Goal: Task Accomplishment & Management: Use online tool/utility

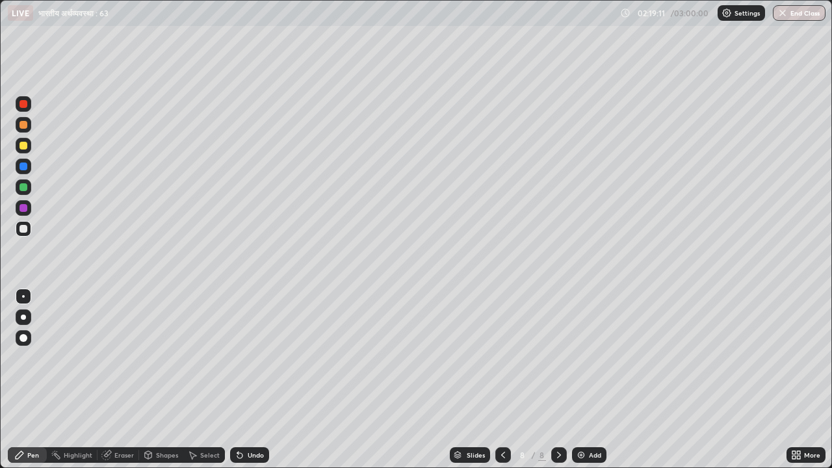
scroll to position [468, 832]
click at [583, 452] on img at bounding box center [581, 455] width 10 height 10
click at [589, 456] on div "Add" at bounding box center [595, 455] width 12 height 7
click at [477, 454] on div "Slides" at bounding box center [475, 455] width 18 height 7
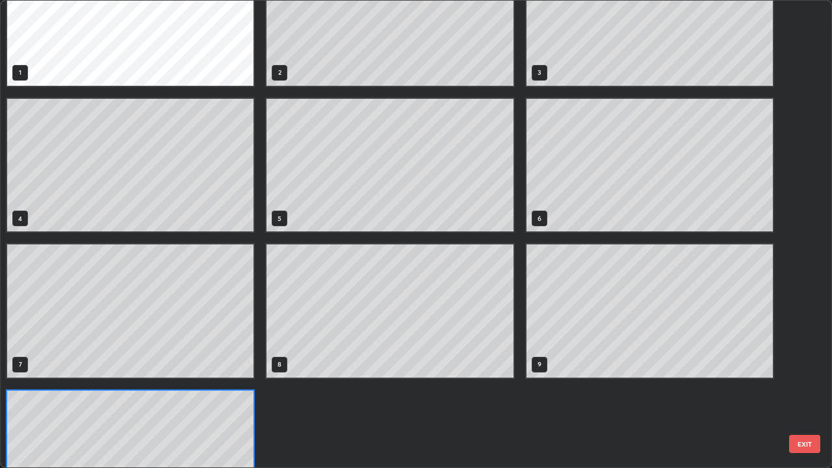
scroll to position [0, 0]
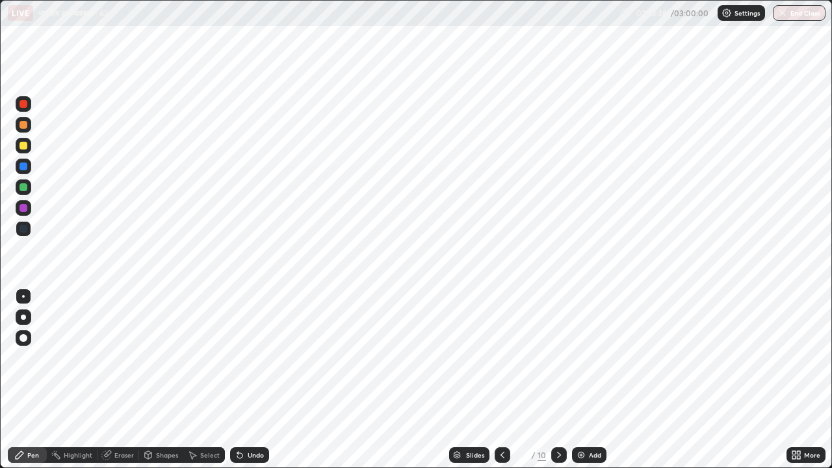
click at [558, 452] on icon at bounding box center [559, 455] width 10 height 10
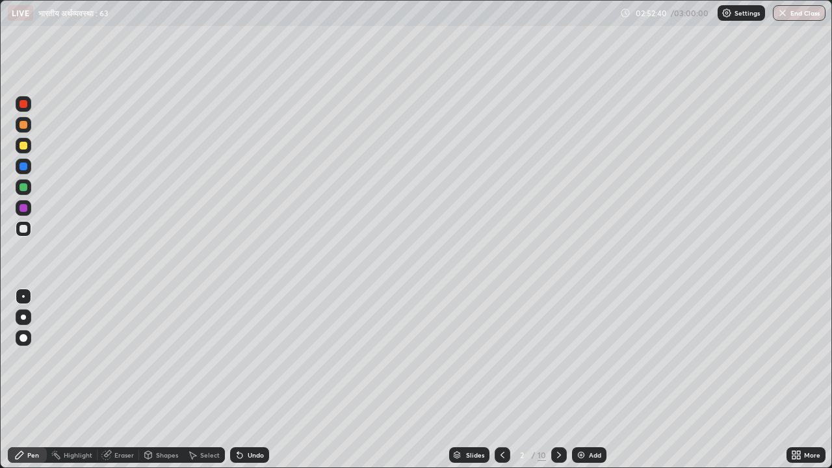
click at [558, 454] on icon at bounding box center [559, 455] width 10 height 10
click at [472, 457] on div "Slides" at bounding box center [475, 455] width 18 height 7
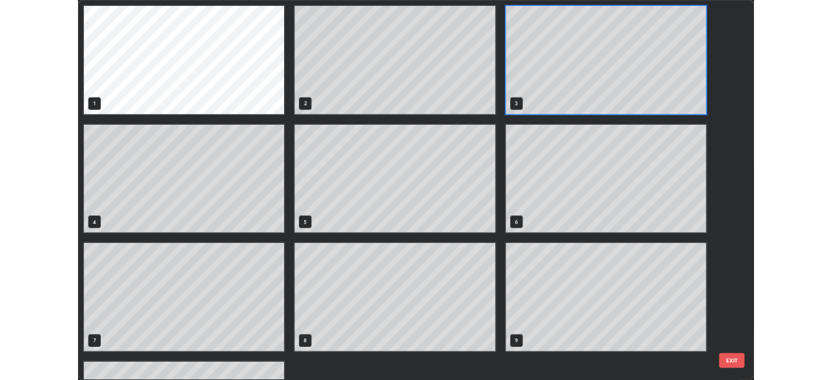
scroll to position [463, 824]
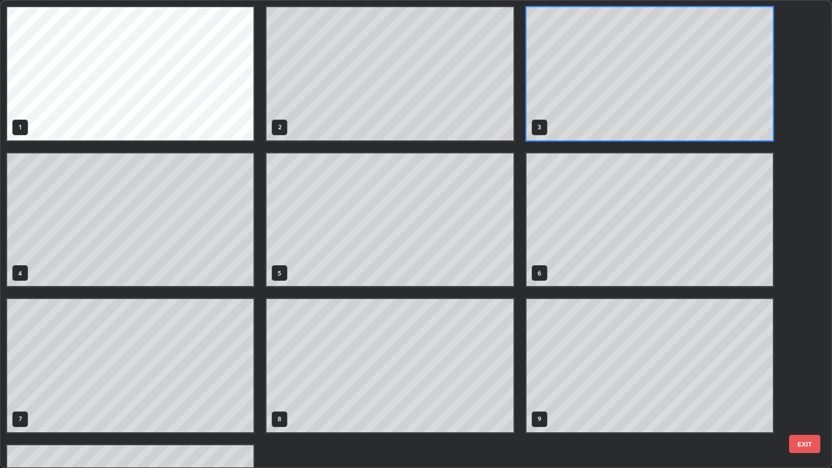
click at [806, 447] on button "EXIT" at bounding box center [804, 444] width 31 height 18
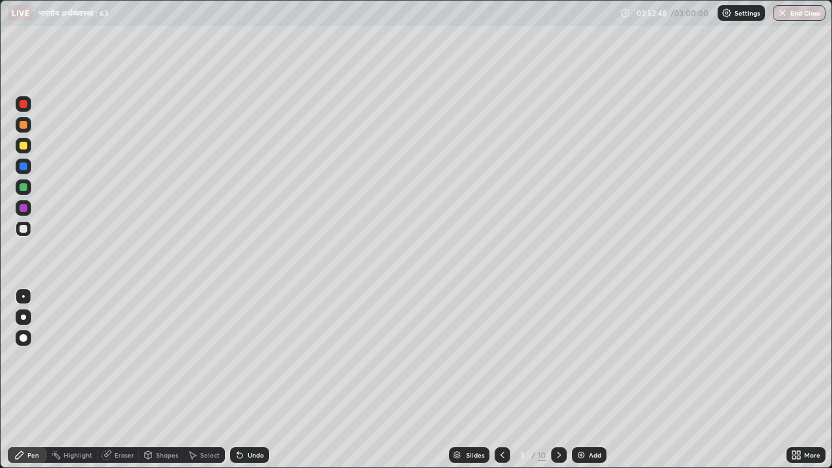
click at [802, 454] on div "More" at bounding box center [806, 455] width 39 height 16
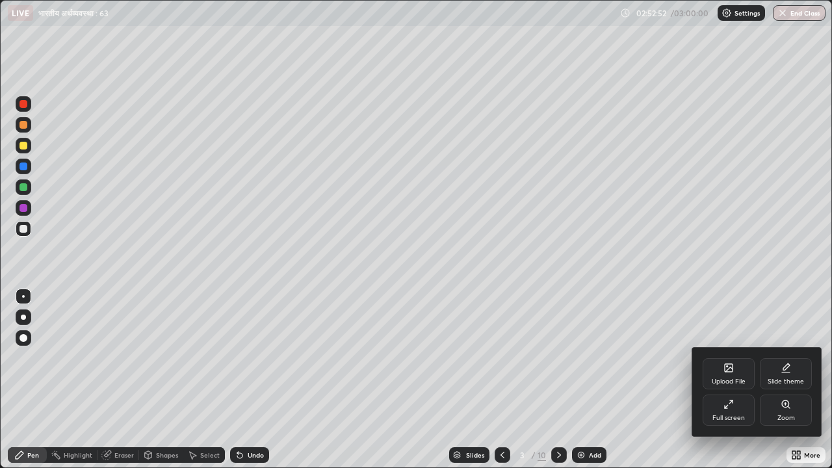
click at [727, 369] on icon at bounding box center [729, 369] width 7 height 5
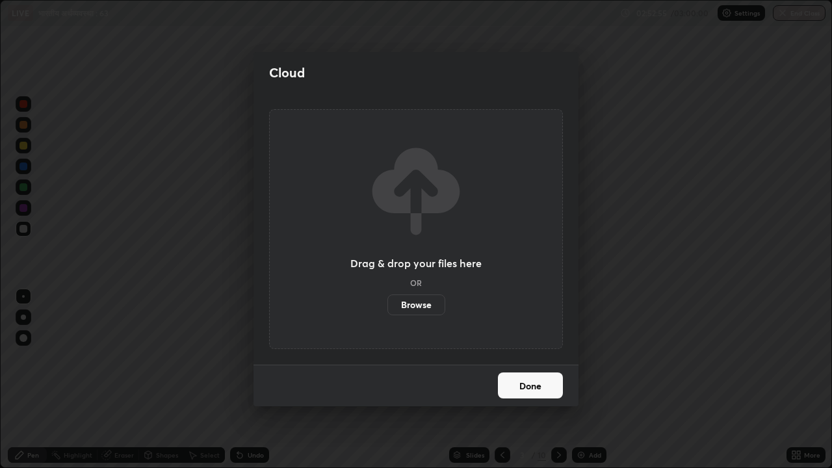
click at [419, 308] on label "Browse" at bounding box center [416, 305] width 58 height 21
click at [387, 308] on input "Browse" at bounding box center [387, 305] width 0 height 21
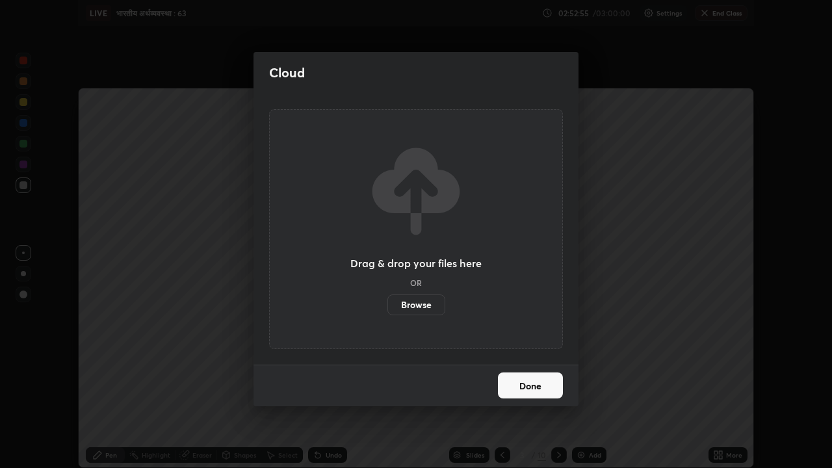
scroll to position [64633, 64181]
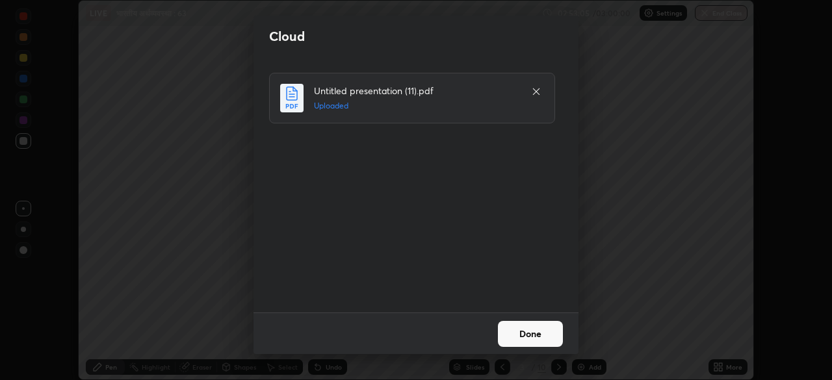
click at [538, 332] on button "Done" at bounding box center [530, 334] width 65 height 26
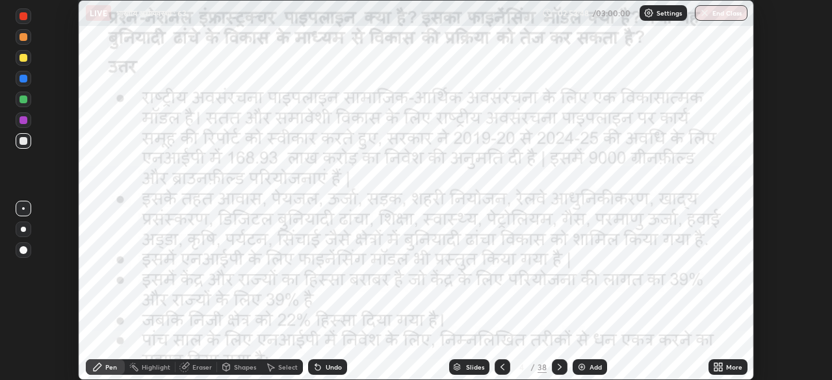
click at [558, 367] on icon at bounding box center [560, 367] width 10 height 10
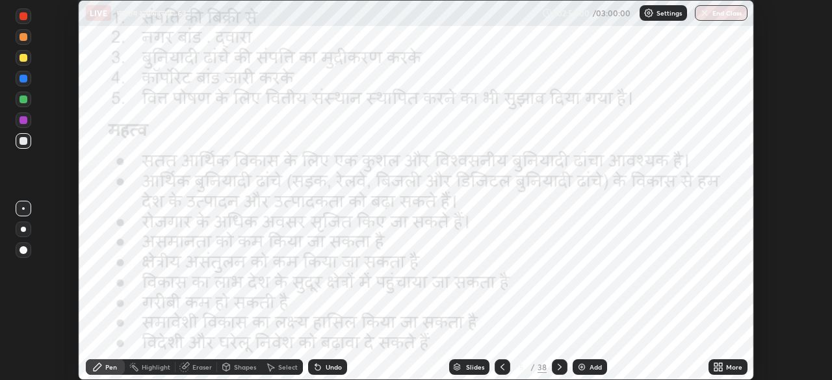
click at [558, 367] on icon at bounding box center [560, 367] width 10 height 10
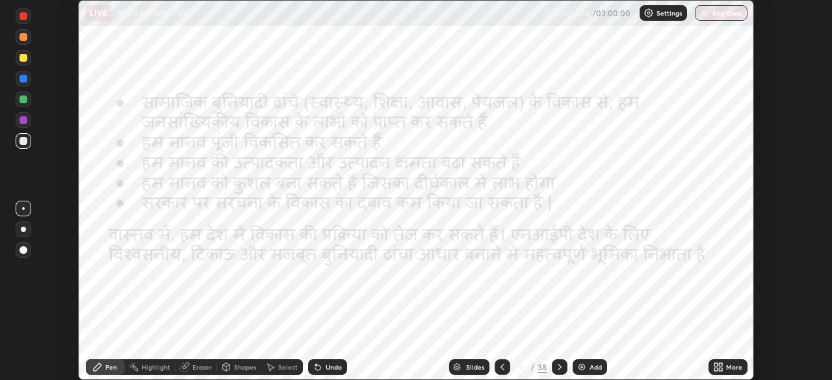
click at [558, 367] on icon at bounding box center [560, 367] width 10 height 10
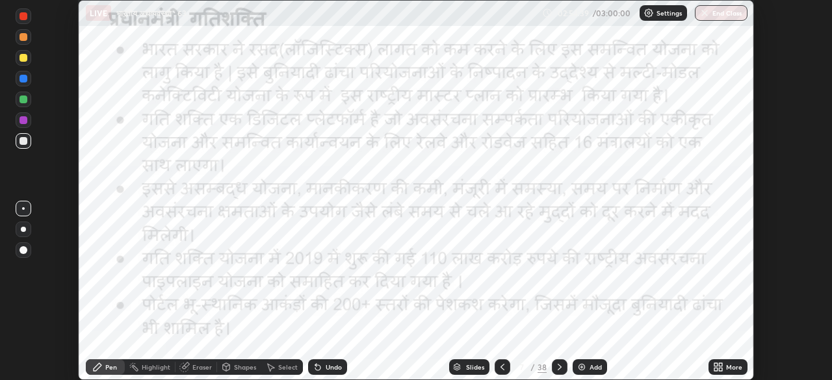
click at [558, 367] on icon at bounding box center [560, 367] width 10 height 10
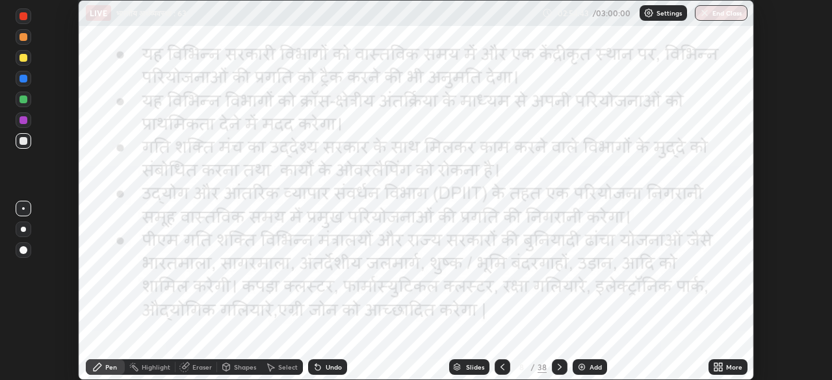
click at [558, 367] on icon at bounding box center [560, 367] width 10 height 10
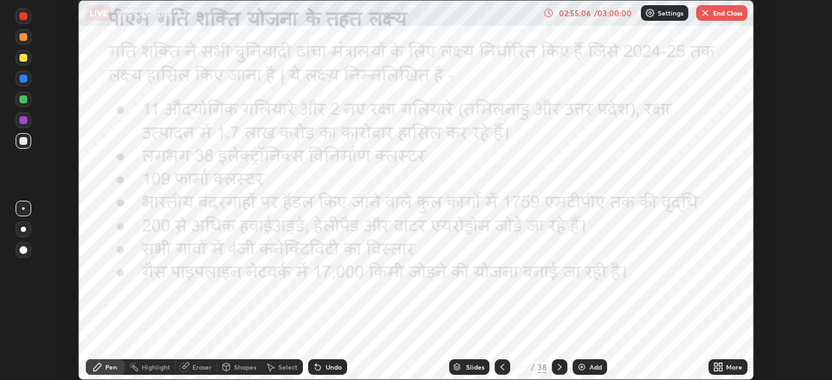
click at [558, 367] on icon at bounding box center [560, 367] width 10 height 10
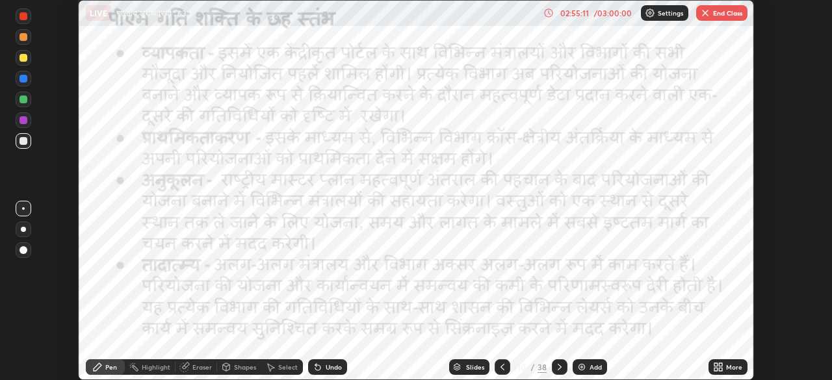
click at [560, 365] on icon at bounding box center [560, 367] width 10 height 10
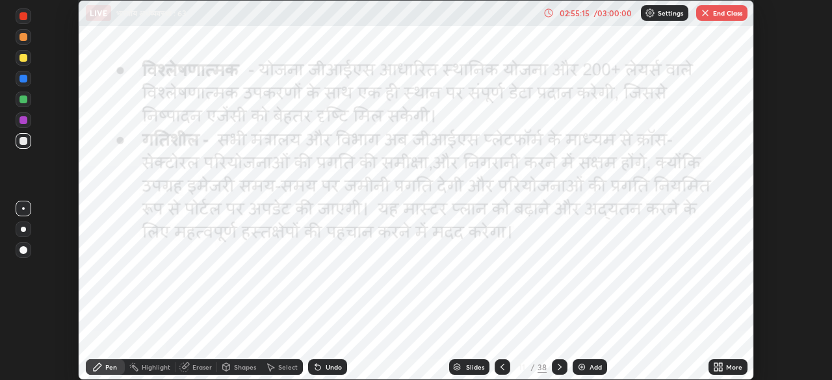
click at [558, 365] on icon at bounding box center [560, 367] width 4 height 7
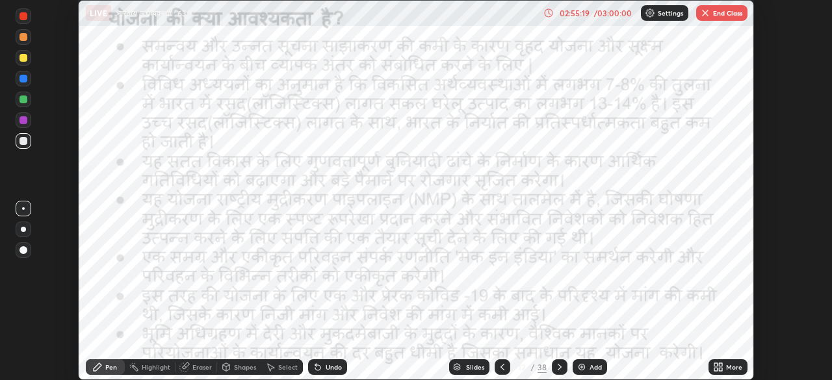
click at [558, 367] on icon at bounding box center [560, 367] width 10 height 10
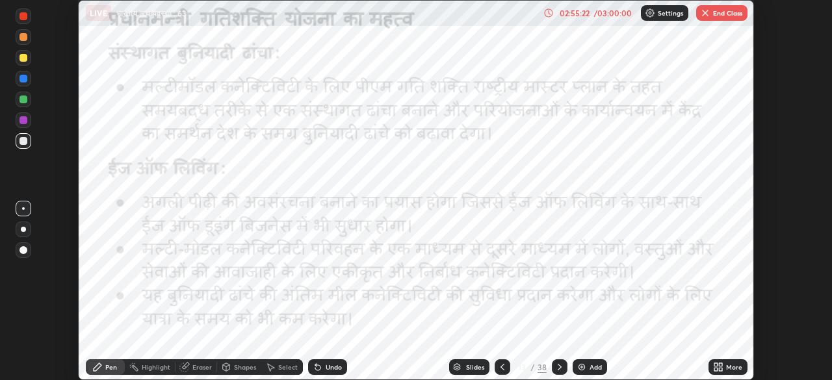
click at [558, 367] on icon at bounding box center [560, 367] width 10 height 10
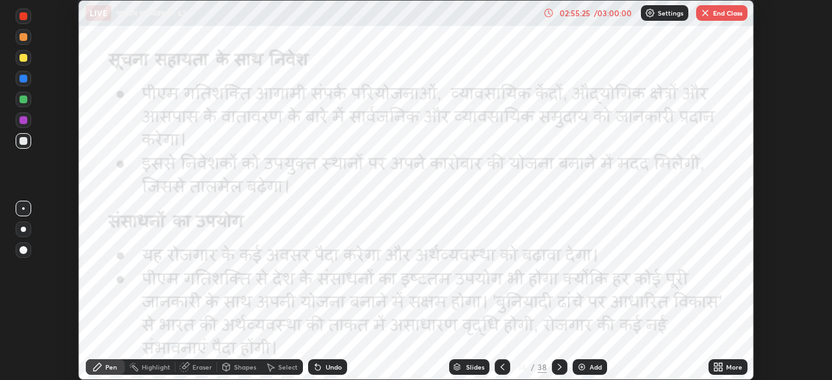
click at [558, 367] on icon at bounding box center [560, 367] width 10 height 10
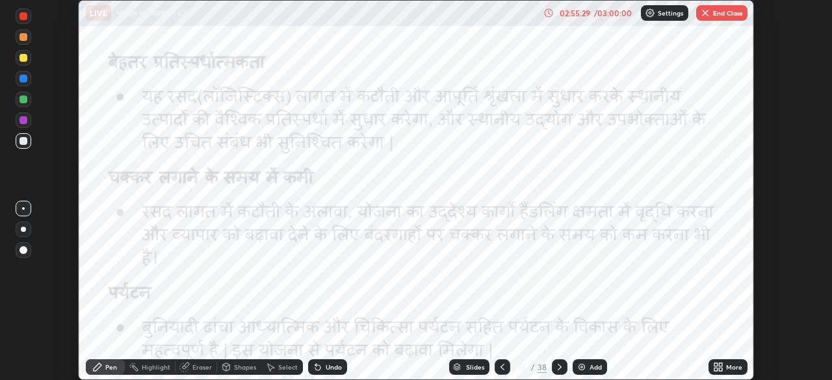
click at [558, 367] on icon at bounding box center [560, 367] width 10 height 10
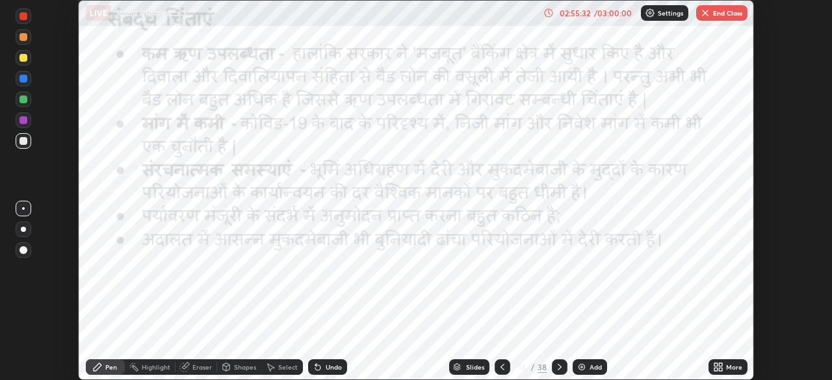
click at [560, 365] on icon at bounding box center [560, 367] width 10 height 10
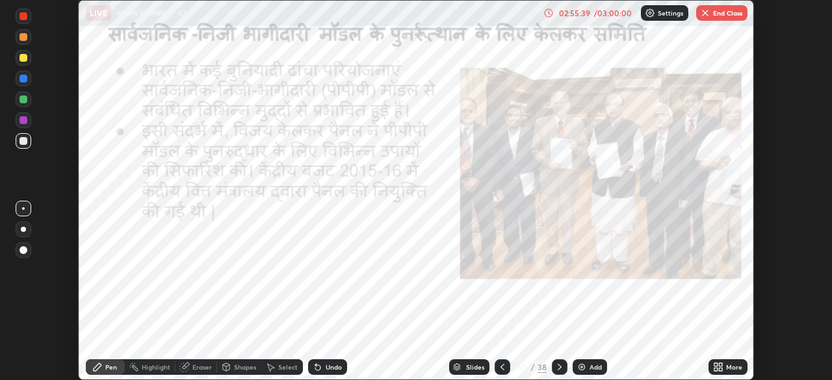
click at [502, 366] on icon at bounding box center [502, 367] width 10 height 10
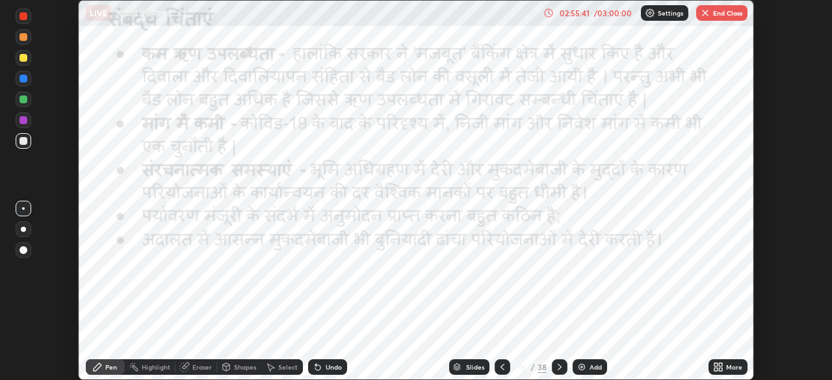
click at [558, 367] on icon at bounding box center [560, 367] width 10 height 10
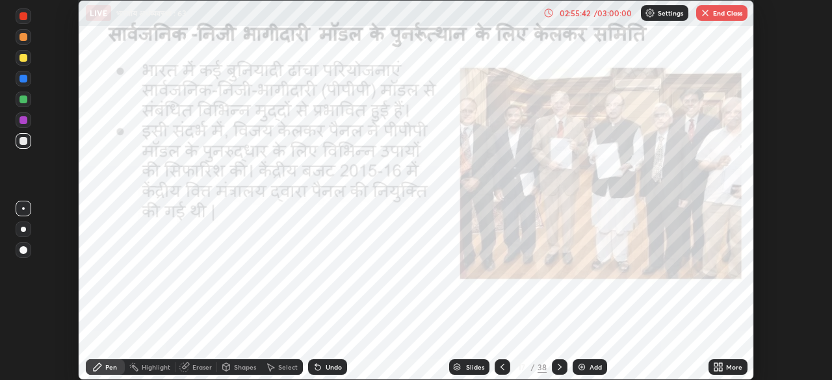
click at [558, 367] on icon at bounding box center [560, 367] width 10 height 10
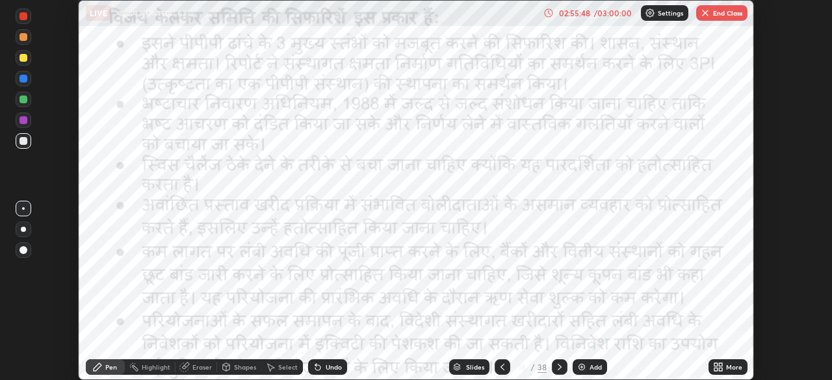
click at [560, 368] on icon at bounding box center [560, 367] width 10 height 10
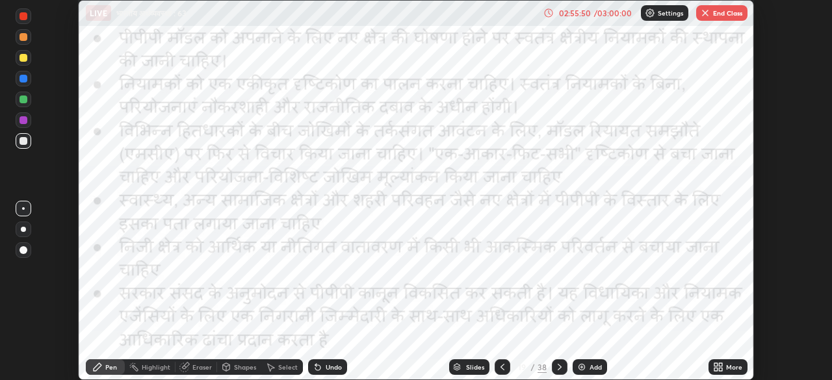
click at [558, 367] on icon at bounding box center [560, 367] width 10 height 10
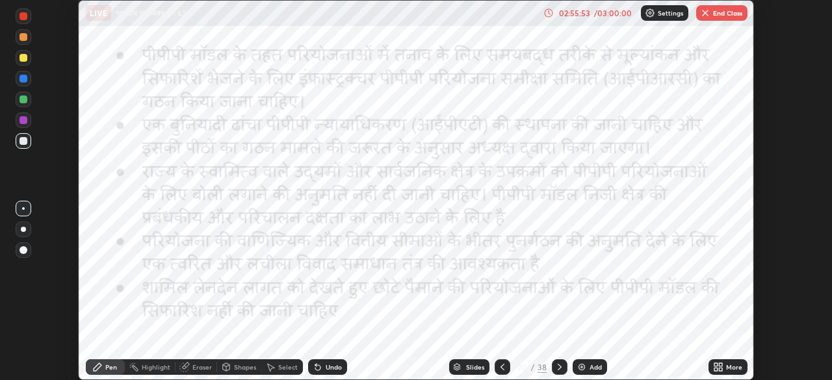
click at [557, 372] on icon at bounding box center [560, 367] width 10 height 10
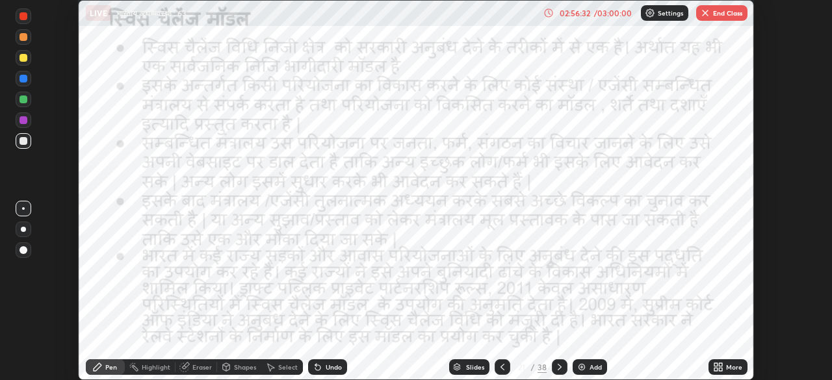
click at [558, 367] on icon at bounding box center [560, 367] width 10 height 10
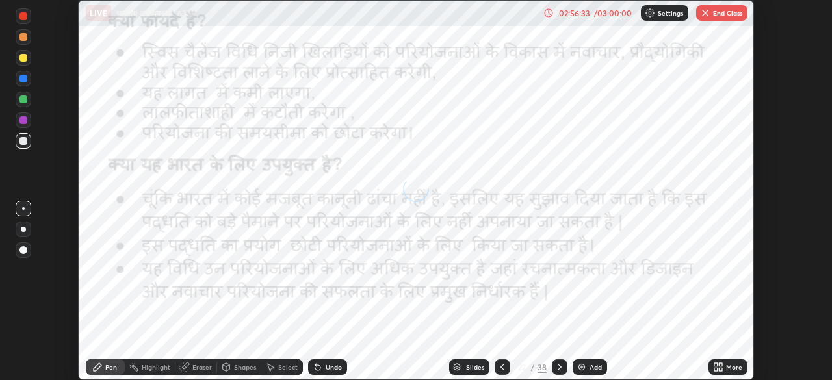
click at [558, 373] on div at bounding box center [560, 368] width 16 height 16
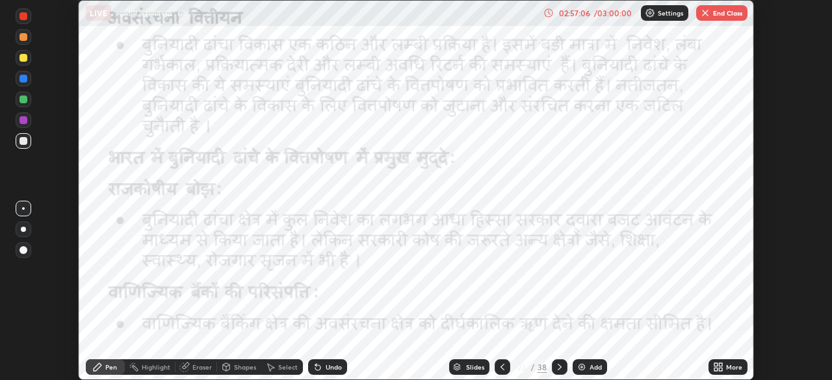
click at [558, 367] on icon at bounding box center [560, 367] width 10 height 10
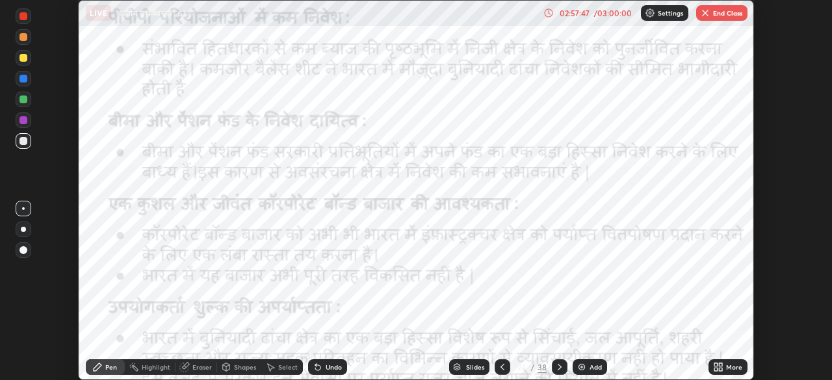
click at [559, 365] on icon at bounding box center [560, 367] width 10 height 10
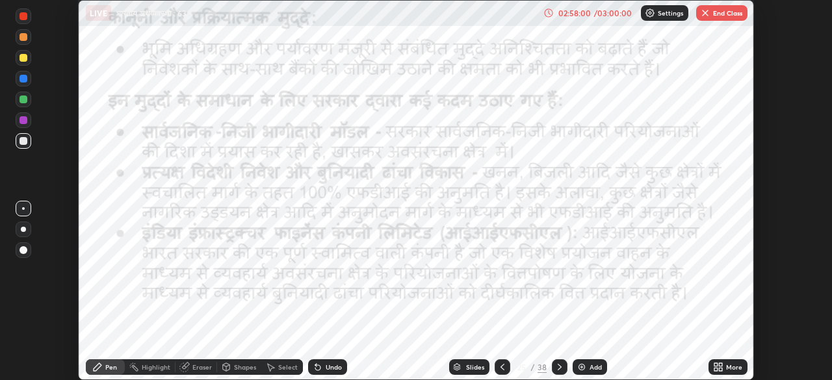
click at [558, 367] on icon at bounding box center [560, 367] width 10 height 10
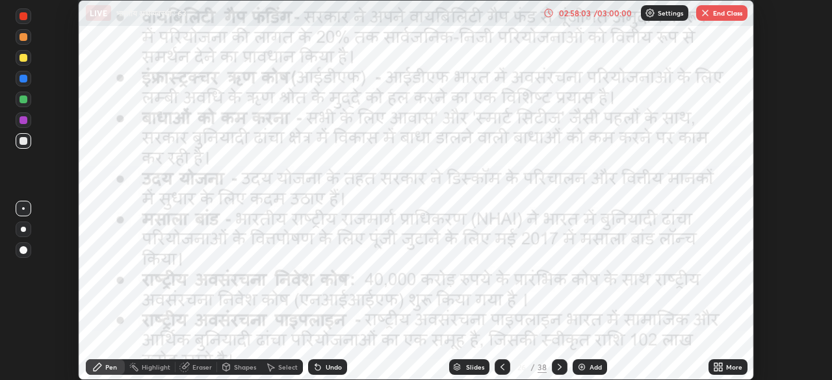
click at [558, 367] on icon at bounding box center [560, 367] width 10 height 10
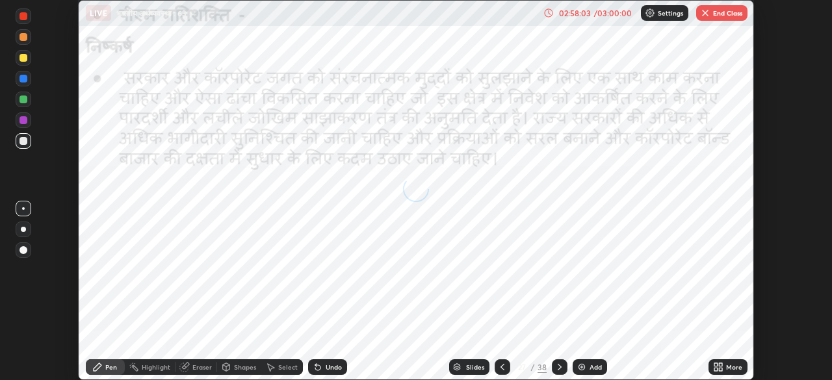
click at [559, 367] on icon at bounding box center [560, 367] width 10 height 10
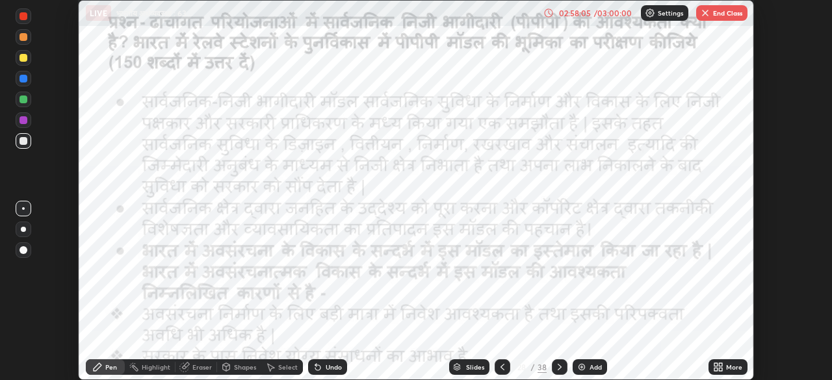
click at [558, 365] on icon at bounding box center [560, 367] width 10 height 10
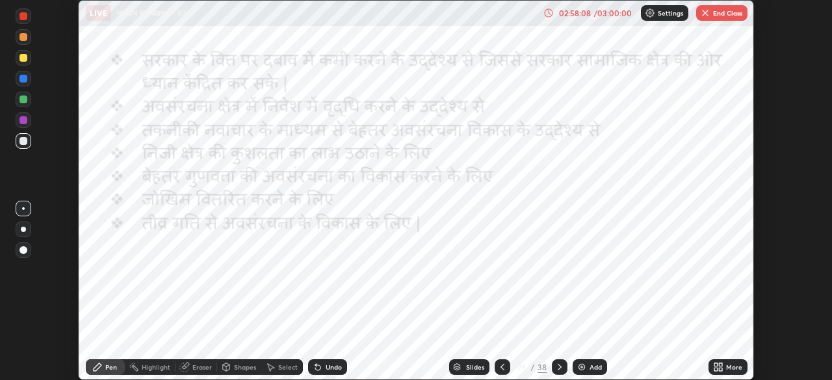
click at [507, 367] on div at bounding box center [503, 368] width 16 height 16
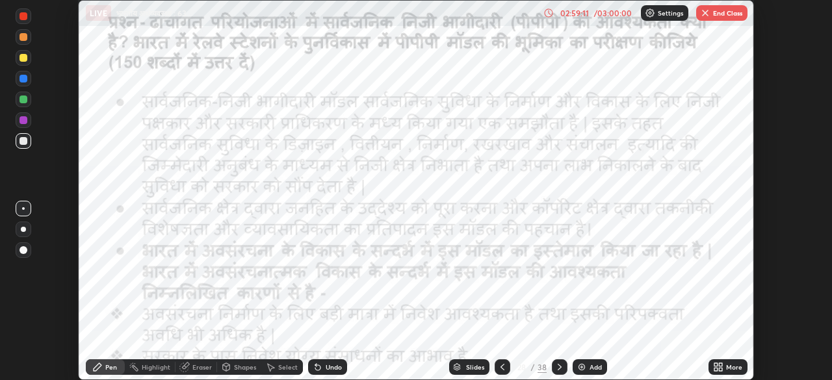
click at [718, 367] on icon at bounding box center [718, 367] width 10 height 10
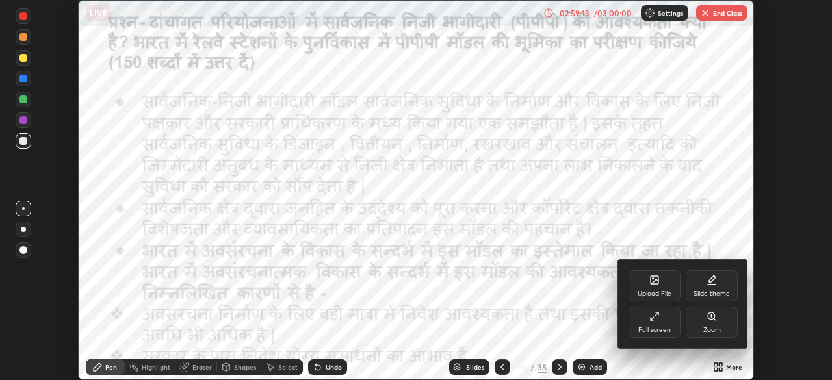
click at [656, 321] on icon at bounding box center [654, 316] width 10 height 10
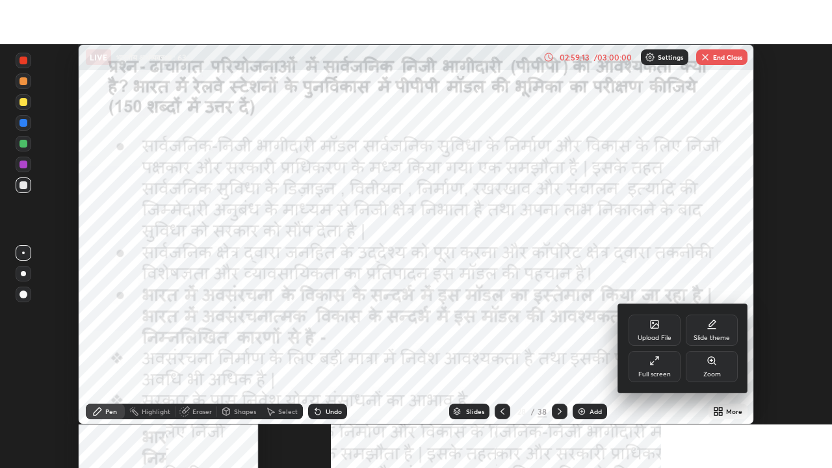
scroll to position [468, 832]
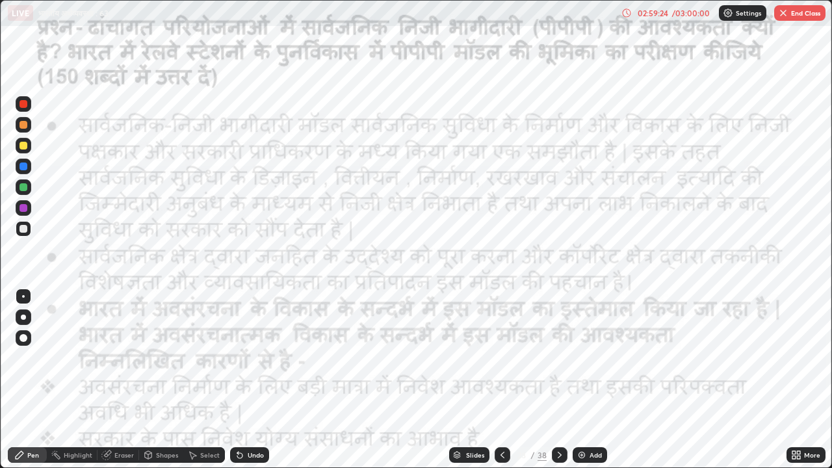
click at [655, 14] on div "02:59:24" at bounding box center [653, 13] width 36 height 8
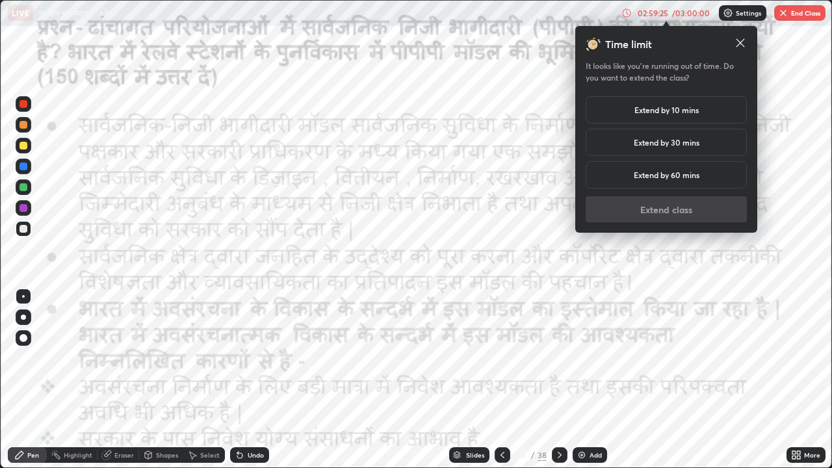
click at [661, 114] on h5 "Extend by 10 mins" at bounding box center [667, 110] width 64 height 12
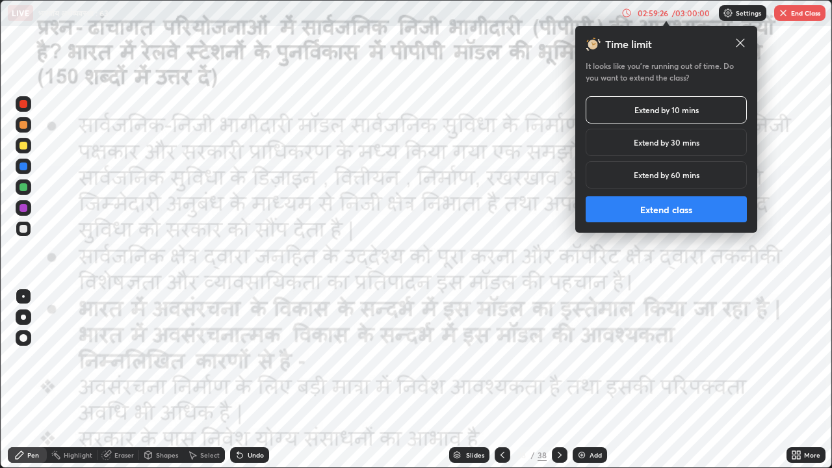
click at [662, 211] on button "Extend class" at bounding box center [666, 209] width 161 height 26
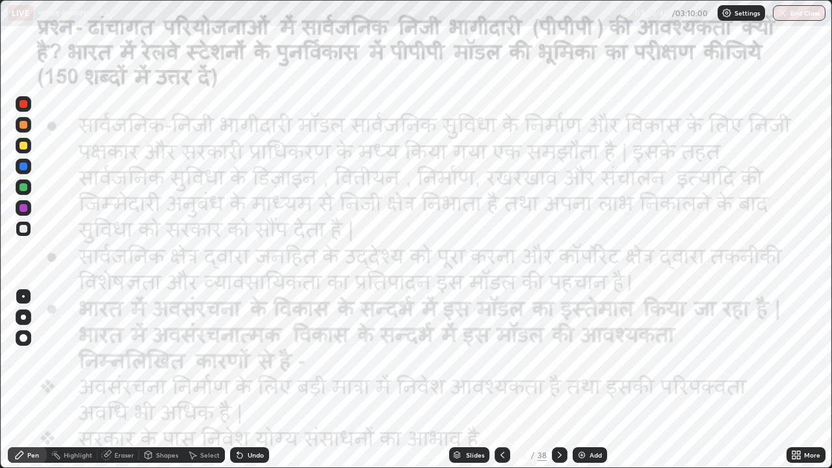
click at [558, 455] on icon at bounding box center [560, 455] width 10 height 10
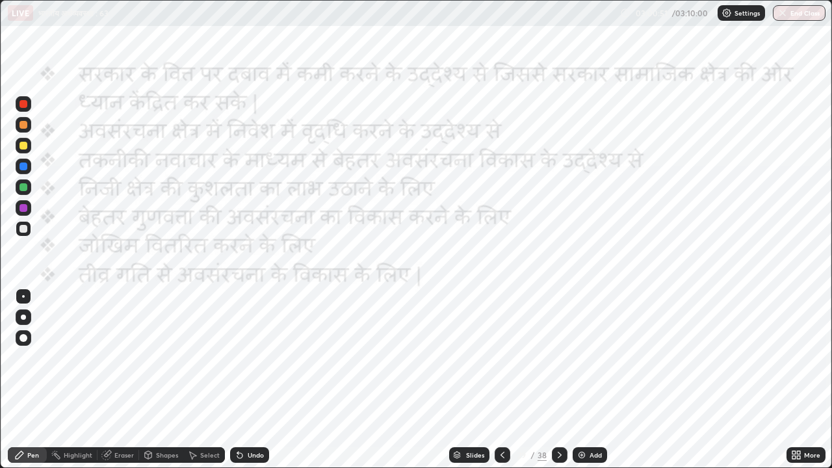
click at [579, 452] on img at bounding box center [582, 455] width 10 height 10
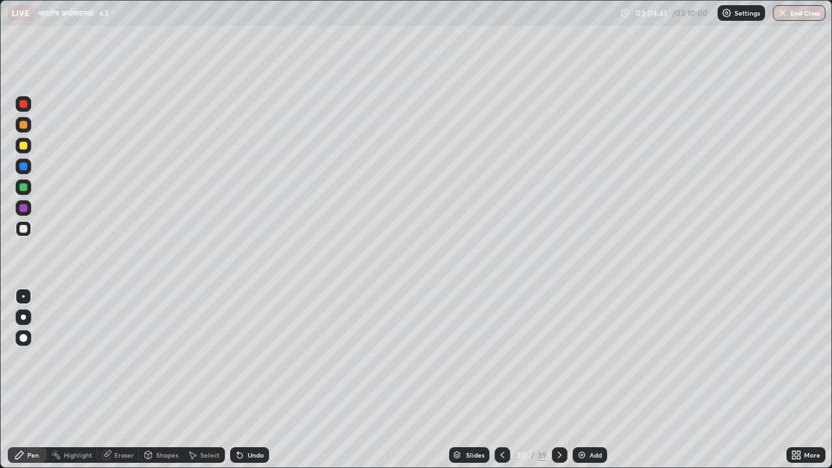
click at [800, 15] on button "End Class" at bounding box center [799, 13] width 53 height 16
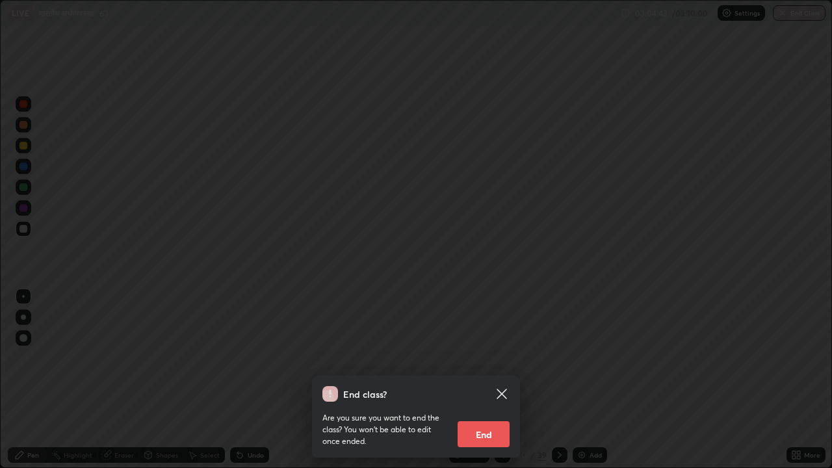
click at [490, 437] on button "End" at bounding box center [484, 434] width 52 height 26
